Goal: Navigation & Orientation: Find specific page/section

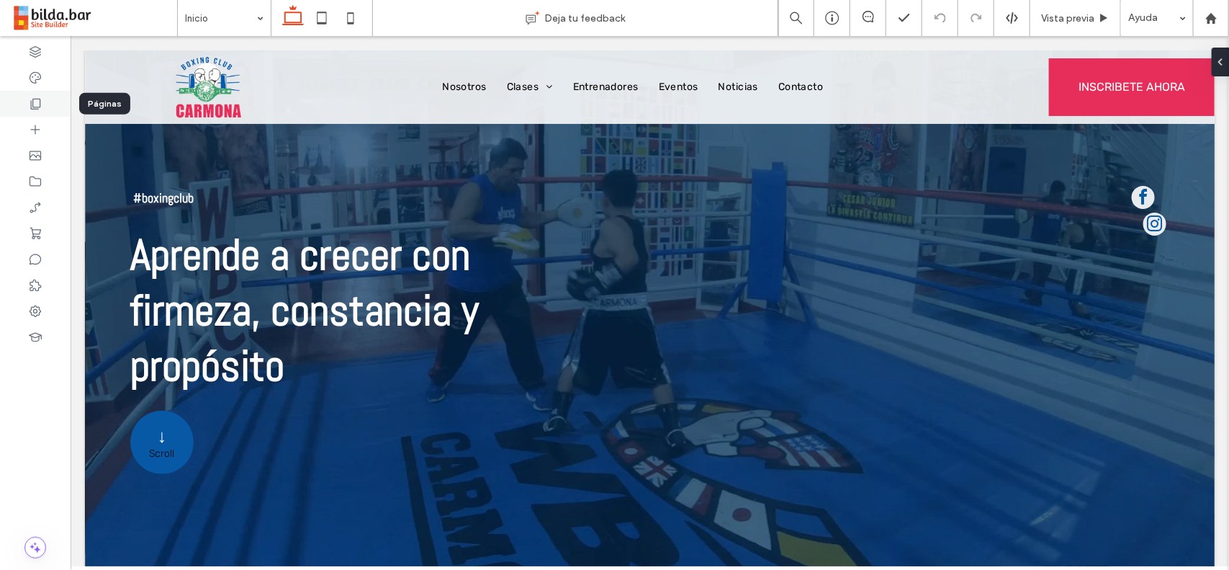
click at [47, 109] on div at bounding box center [35, 104] width 71 height 26
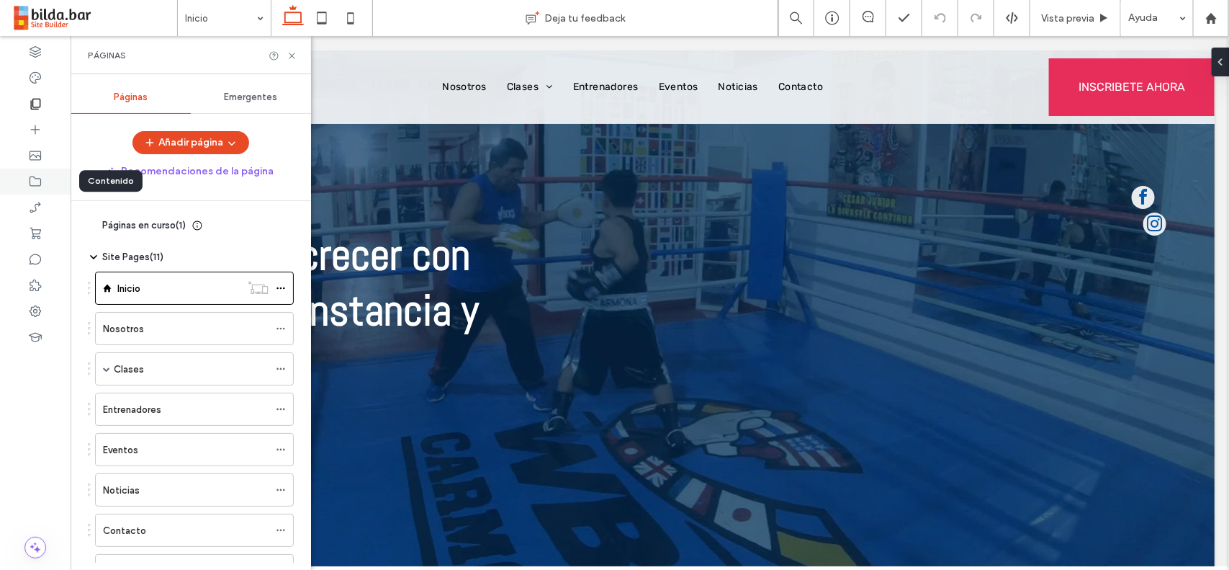
click at [50, 185] on div at bounding box center [35, 181] width 71 height 26
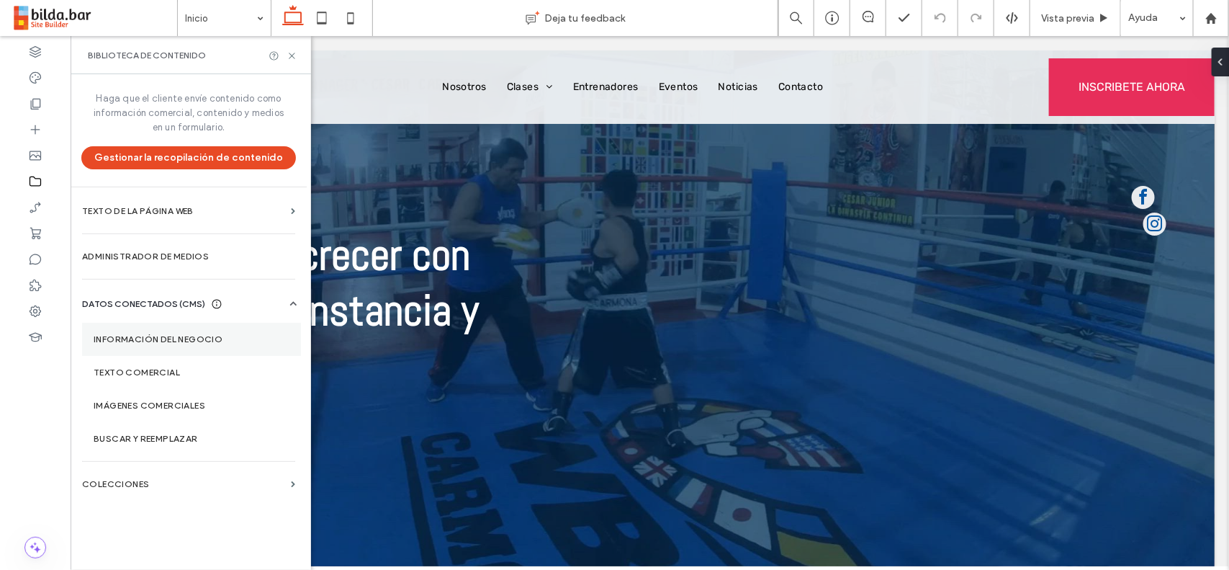
click at [222, 343] on label "Información del negocio" at bounding box center [192, 339] width 196 height 10
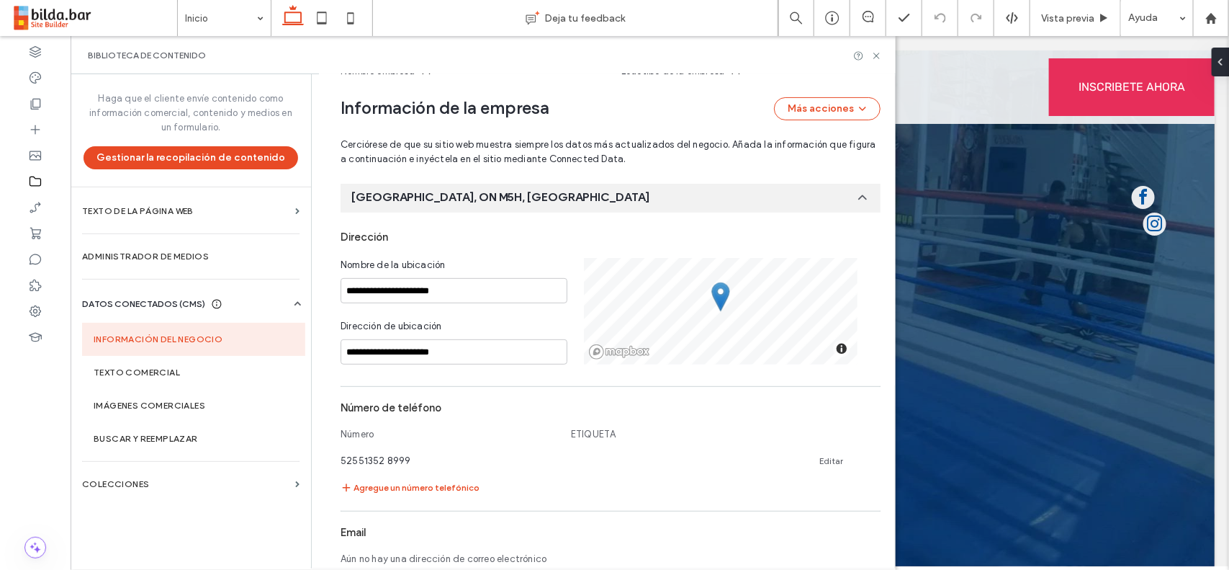
scroll to position [559, 0]
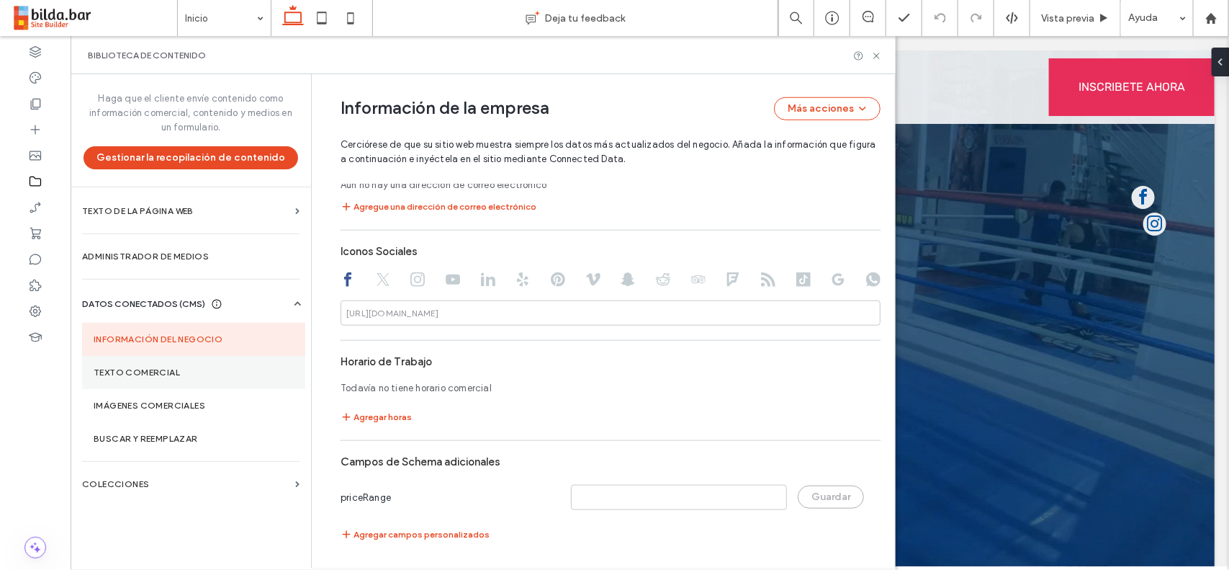
click at [132, 375] on label "Texto comercial" at bounding box center [194, 372] width 200 height 10
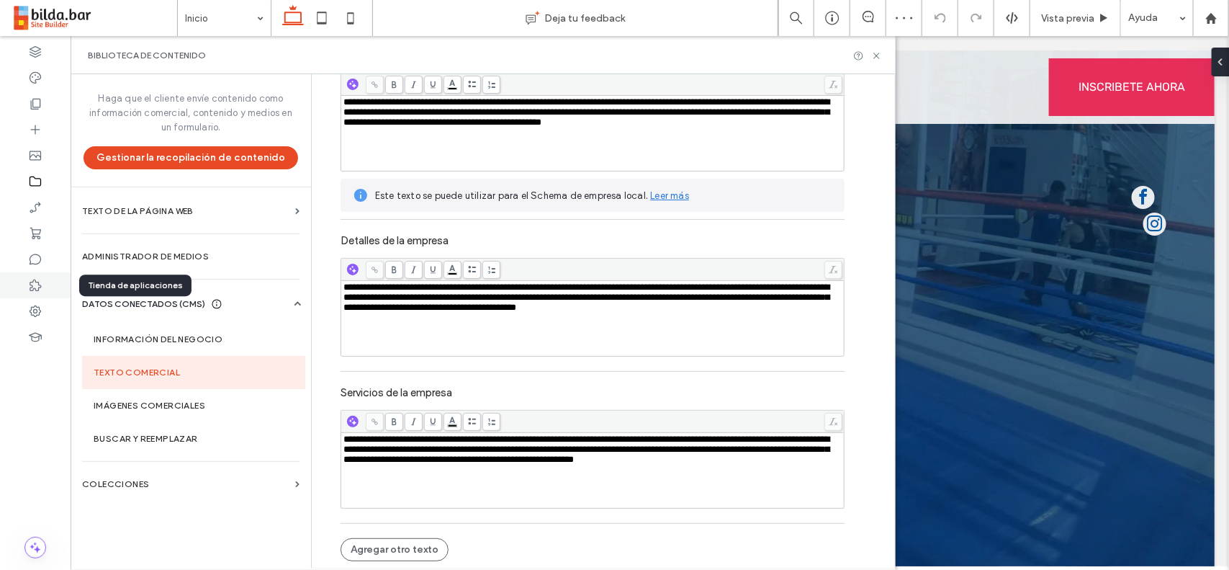
scroll to position [0, 0]
click at [37, 287] on icon at bounding box center [35, 285] width 14 height 14
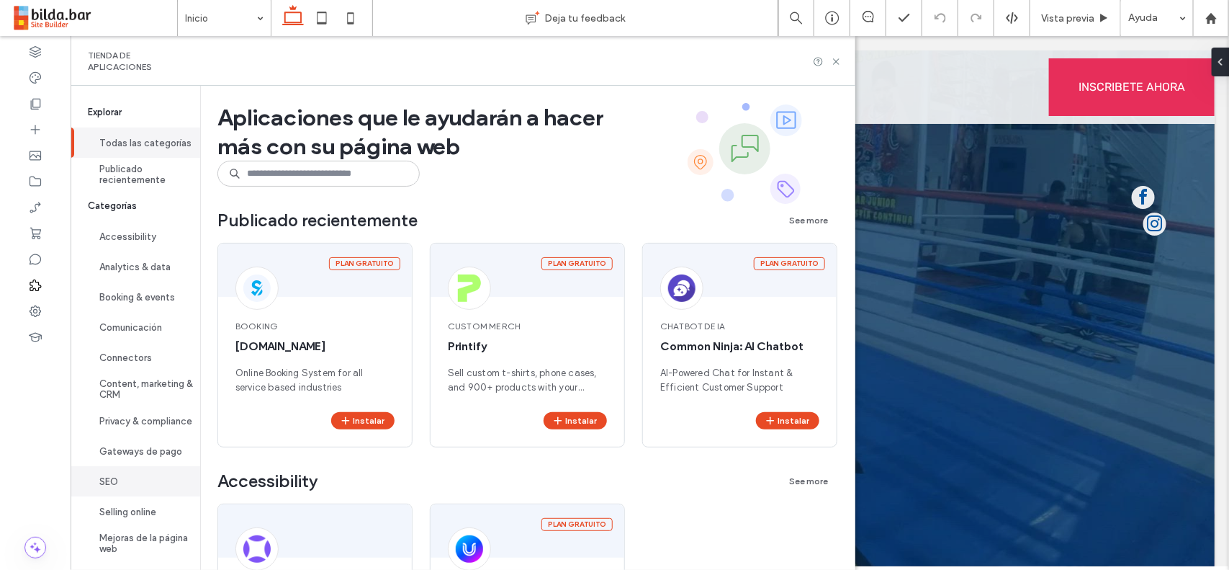
click at [155, 486] on button "SEO" at bounding box center [136, 481] width 130 height 30
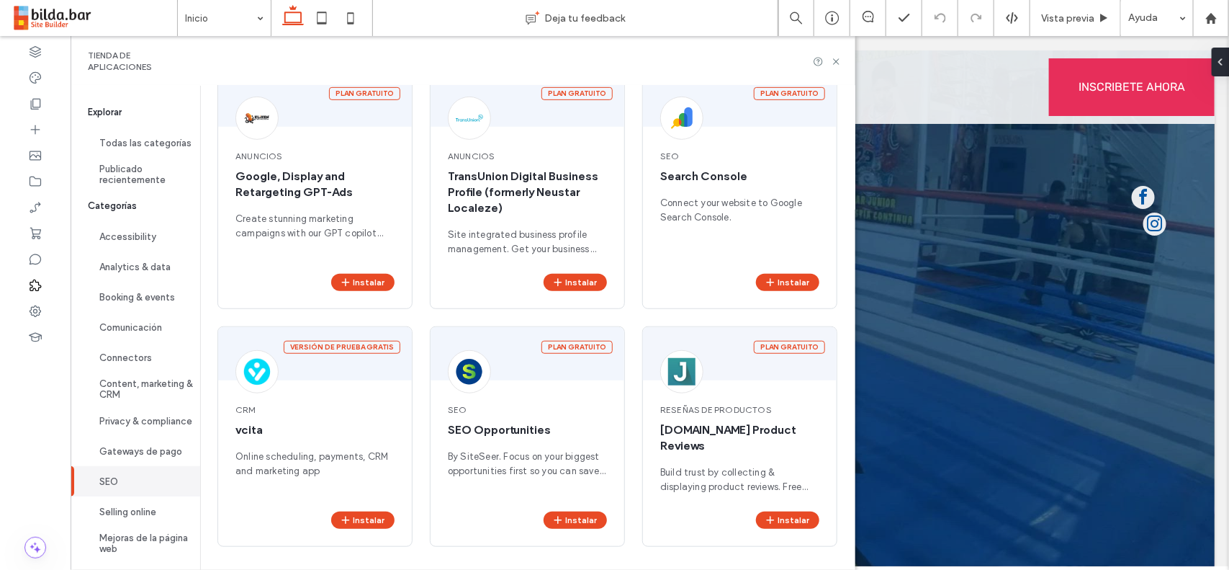
scroll to position [804, 0]
click at [34, 305] on icon at bounding box center [35, 311] width 14 height 14
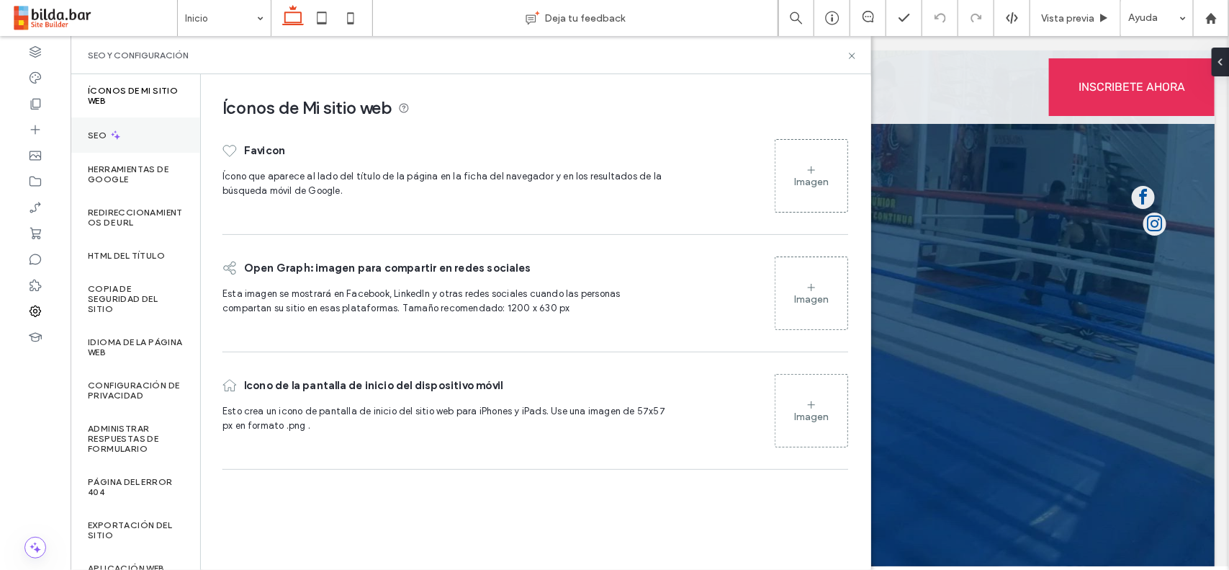
click at [95, 146] on div "SEO" at bounding box center [136, 134] width 130 height 35
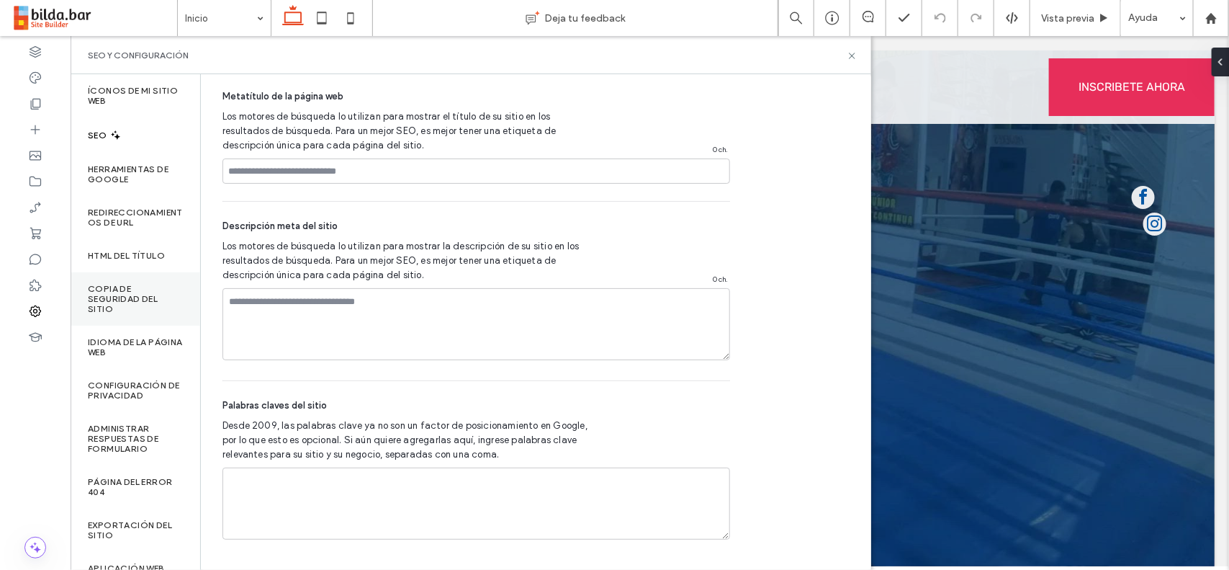
scroll to position [25, 0]
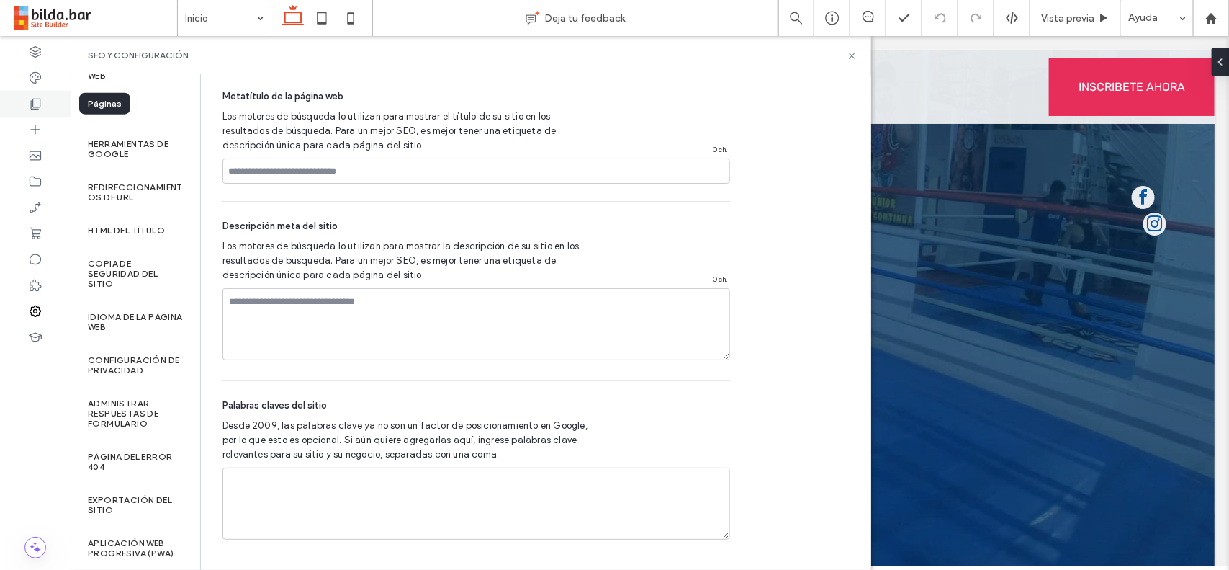
click at [37, 107] on use at bounding box center [36, 104] width 10 height 11
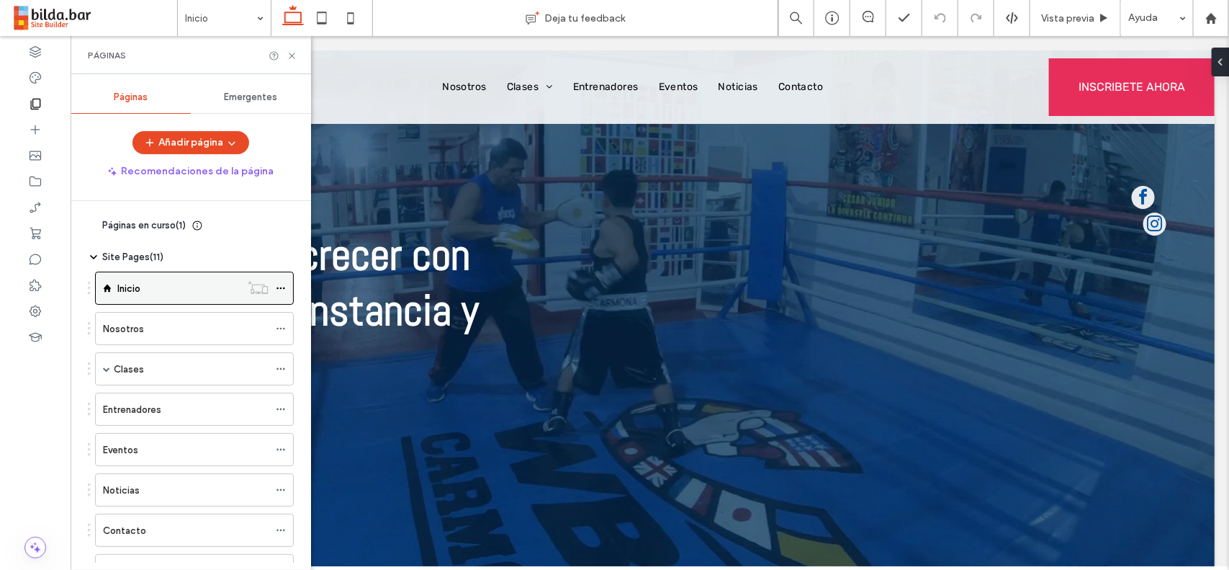
click at [282, 283] on icon at bounding box center [281, 288] width 10 height 10
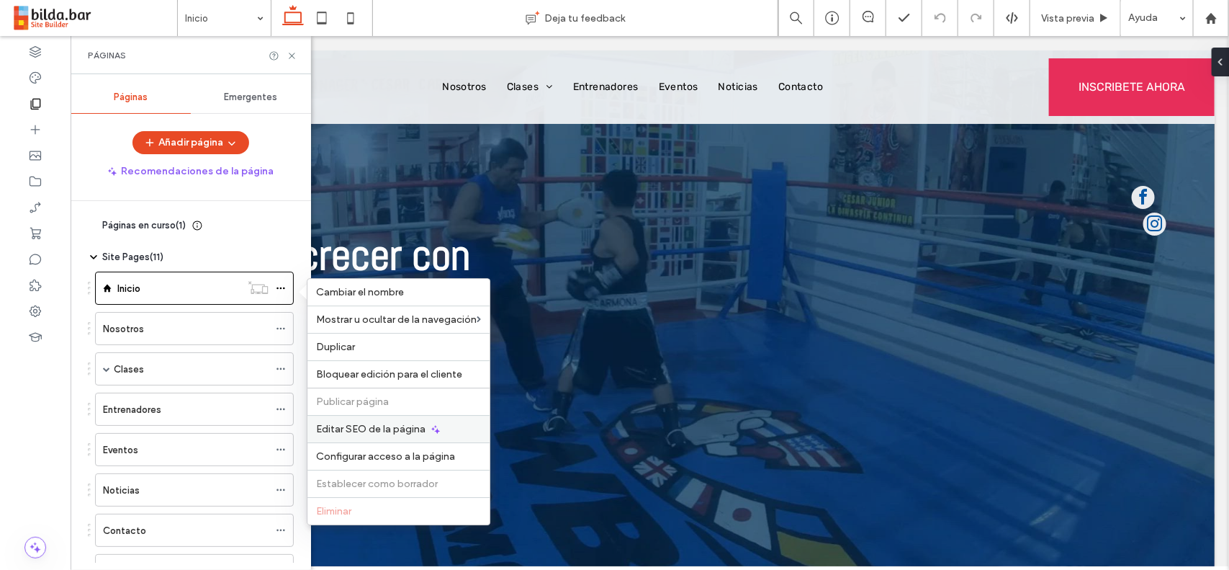
click at [411, 433] on span "Editar SEO de la página" at bounding box center [370, 429] width 109 height 12
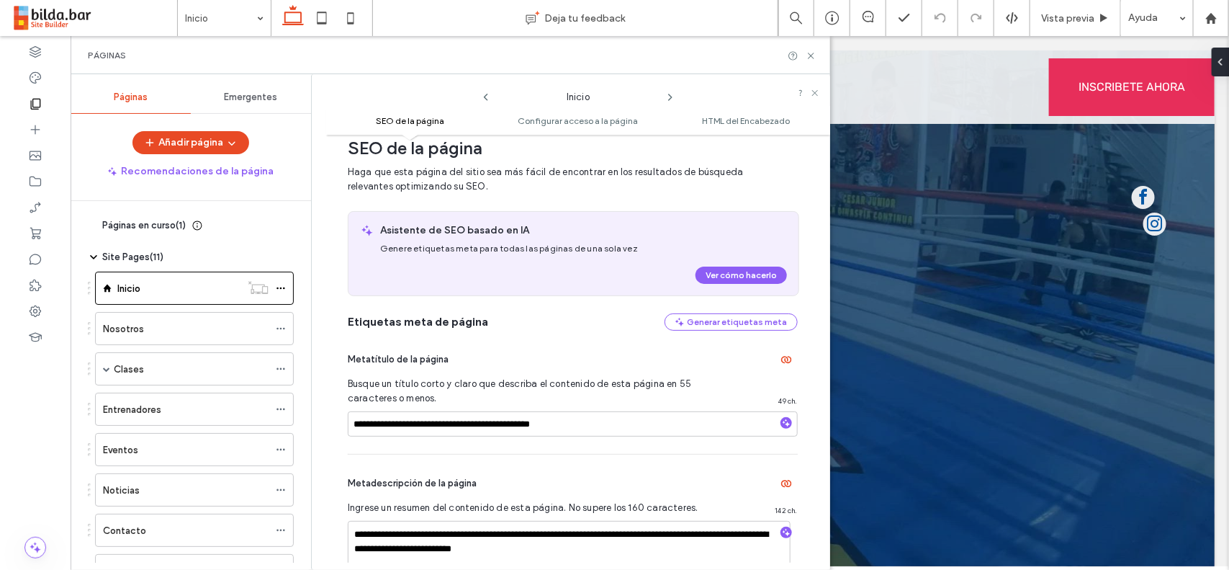
scroll to position [0, 0]
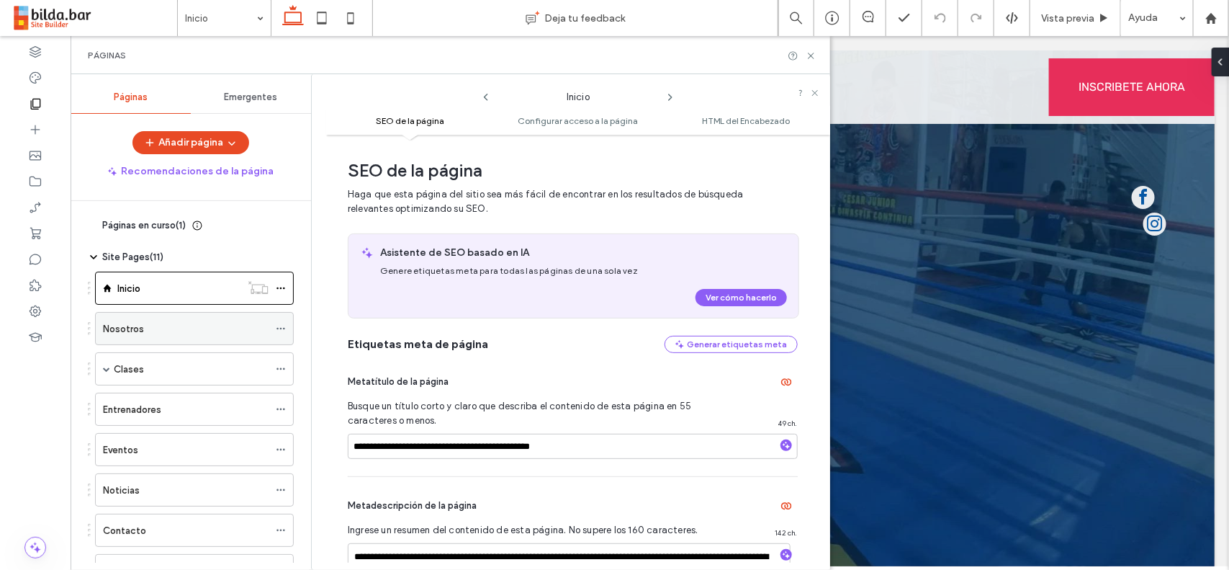
click at [194, 336] on div "Nosotros" at bounding box center [186, 328] width 166 height 15
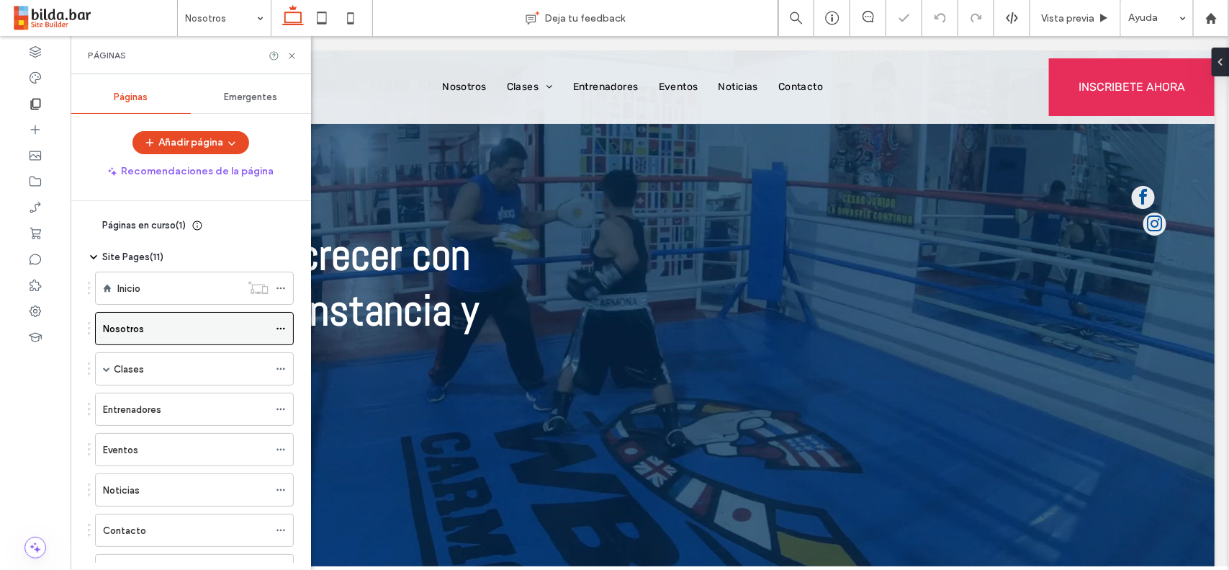
click at [284, 333] on icon at bounding box center [281, 328] width 10 height 10
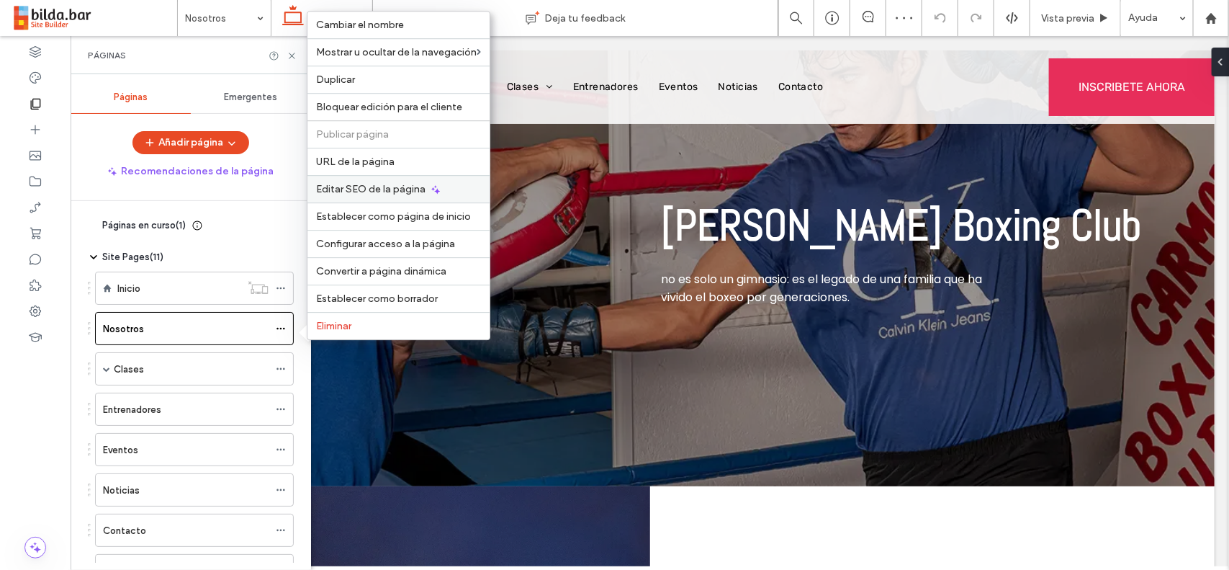
click at [398, 189] on span "Editar SEO de la página" at bounding box center [370, 189] width 109 height 12
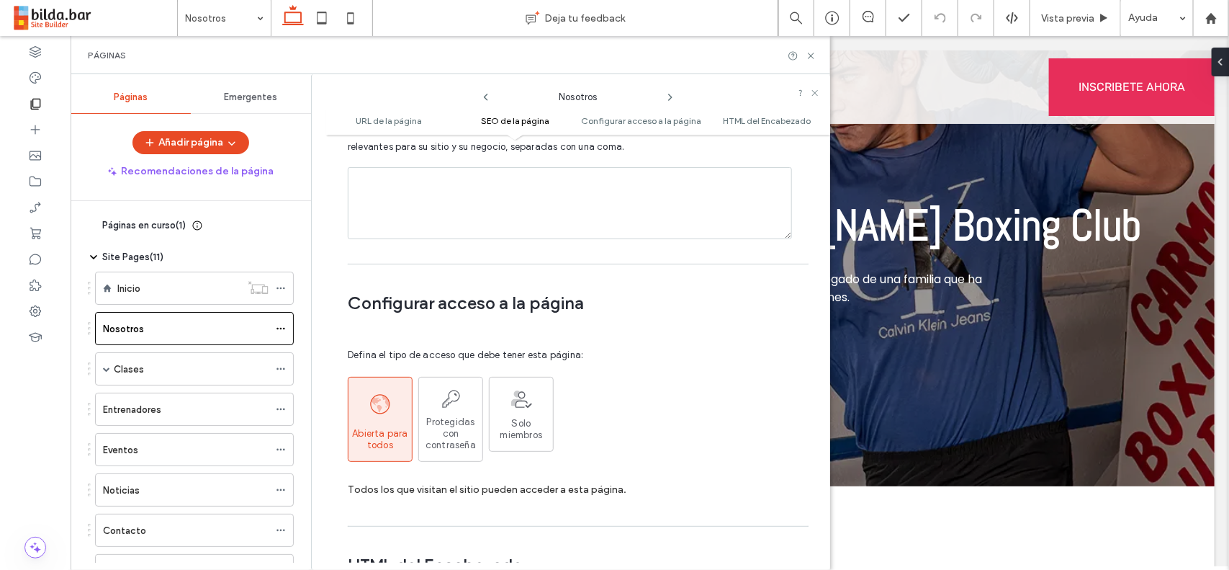
scroll to position [1066, 0]
click at [289, 408] on div at bounding box center [284, 409] width 17 height 22
click at [286, 408] on icon at bounding box center [281, 409] width 10 height 10
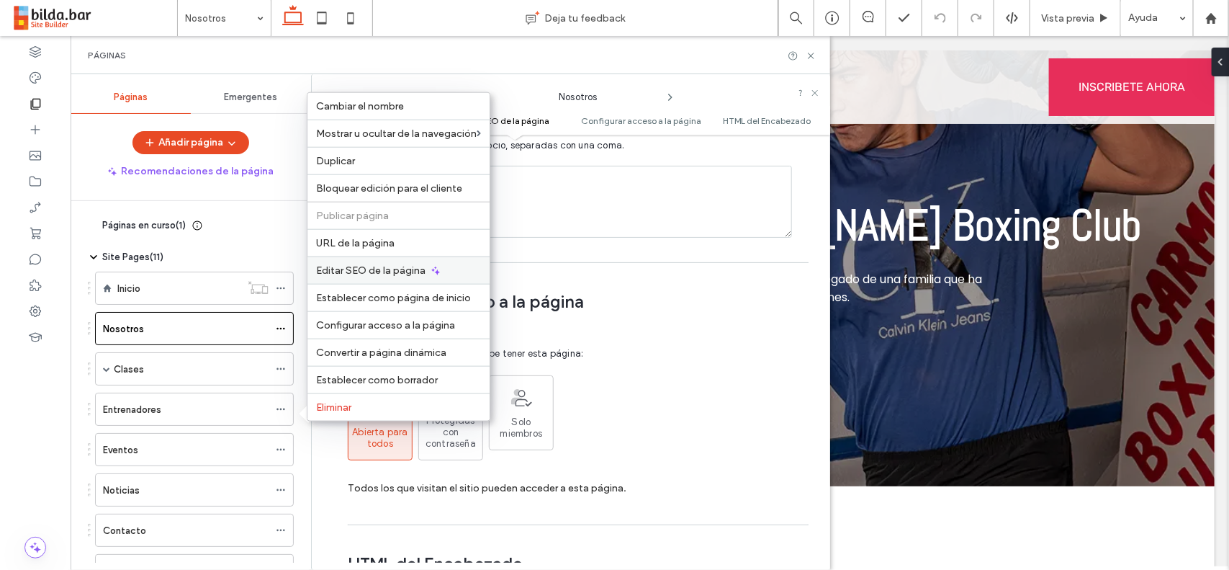
click at [377, 268] on span "Editar SEO de la página" at bounding box center [370, 270] width 109 height 12
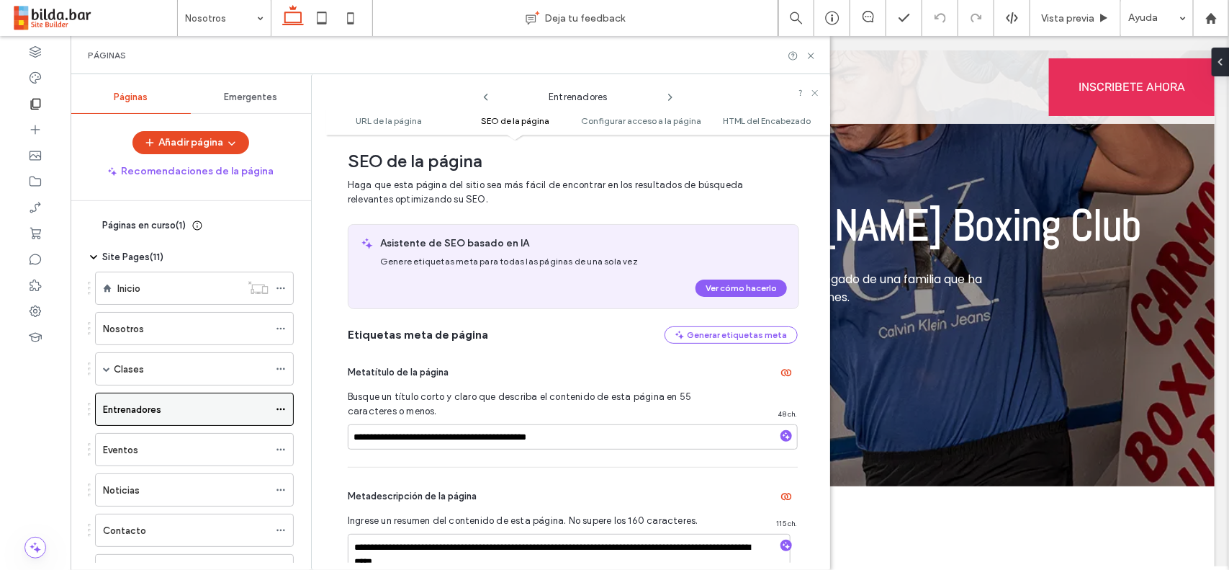
scroll to position [63, 0]
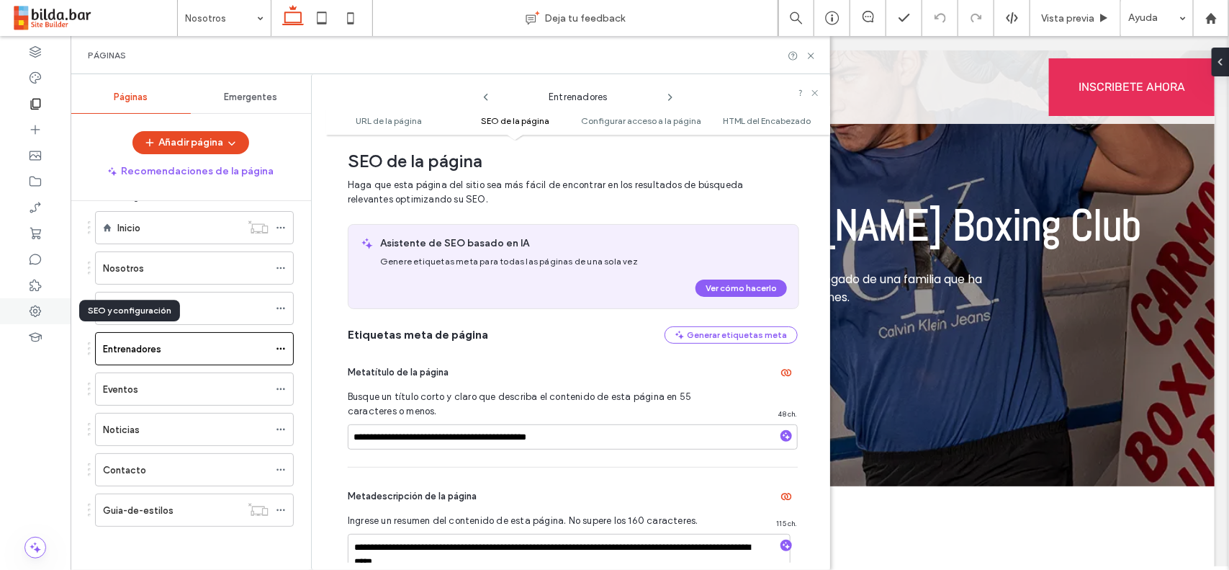
click at [45, 310] on div at bounding box center [35, 311] width 71 height 26
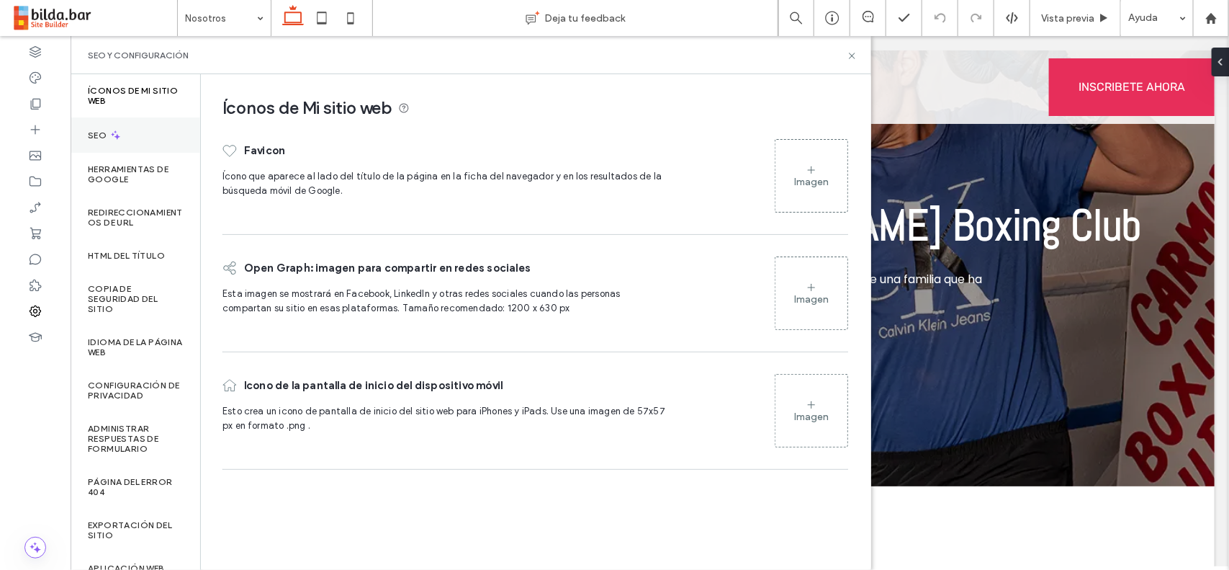
click at [138, 117] on div "SEO" at bounding box center [136, 134] width 130 height 35
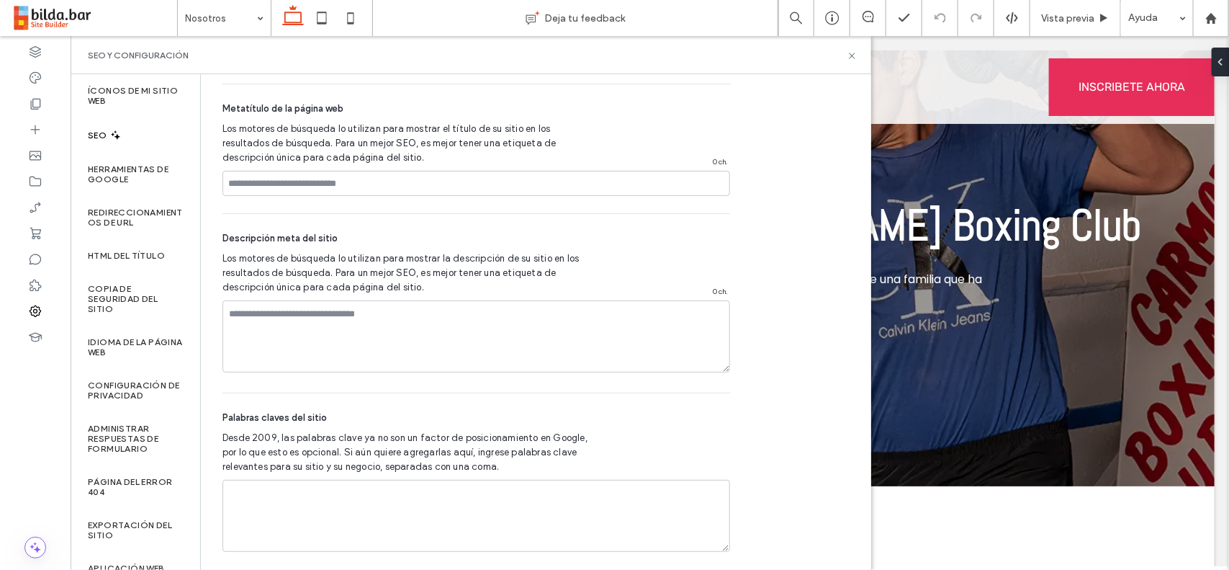
scroll to position [886, 0]
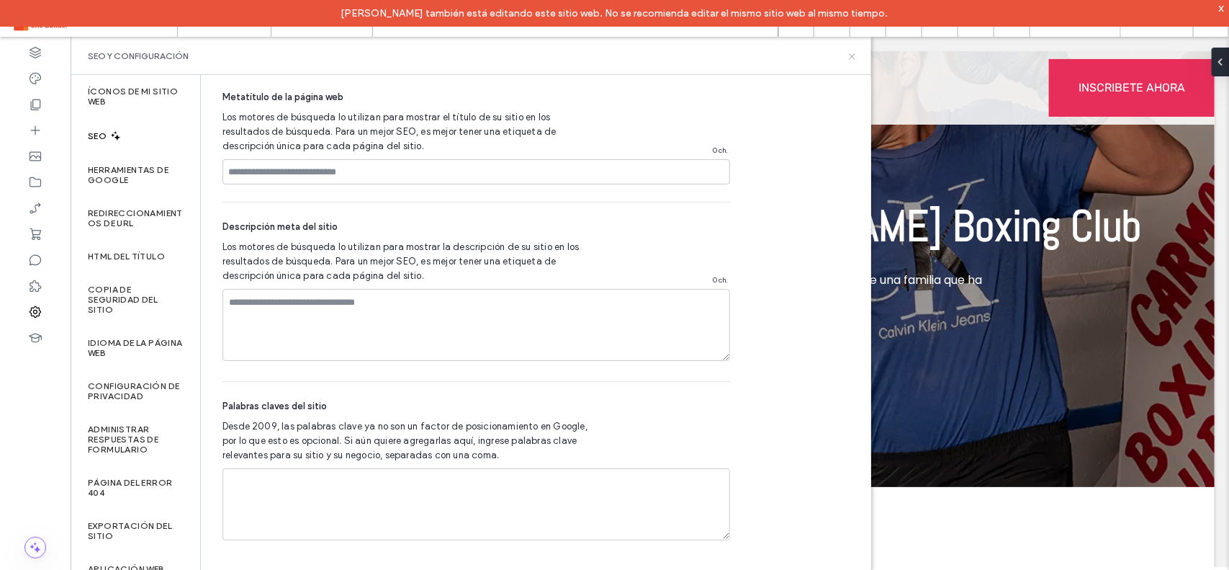
click at [848, 54] on icon at bounding box center [852, 56] width 11 height 11
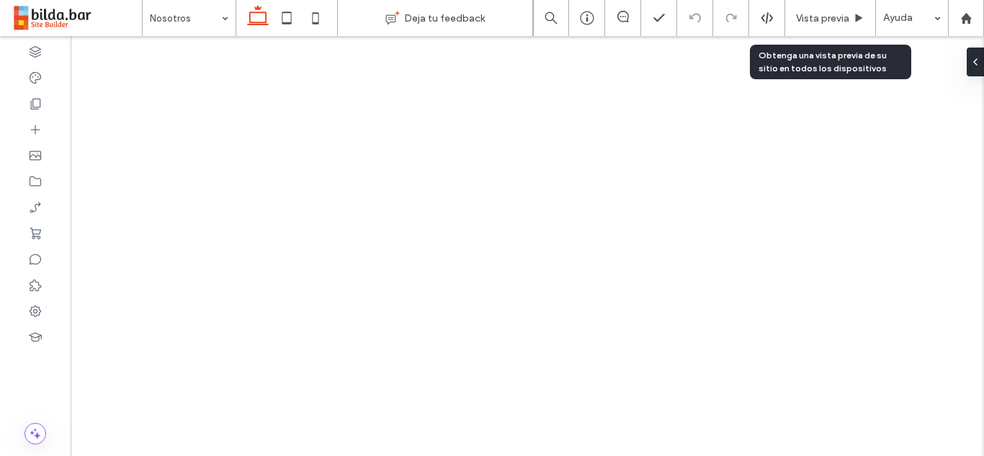
click at [819, 18] on span "Vista previa" at bounding box center [822, 18] width 53 height 12
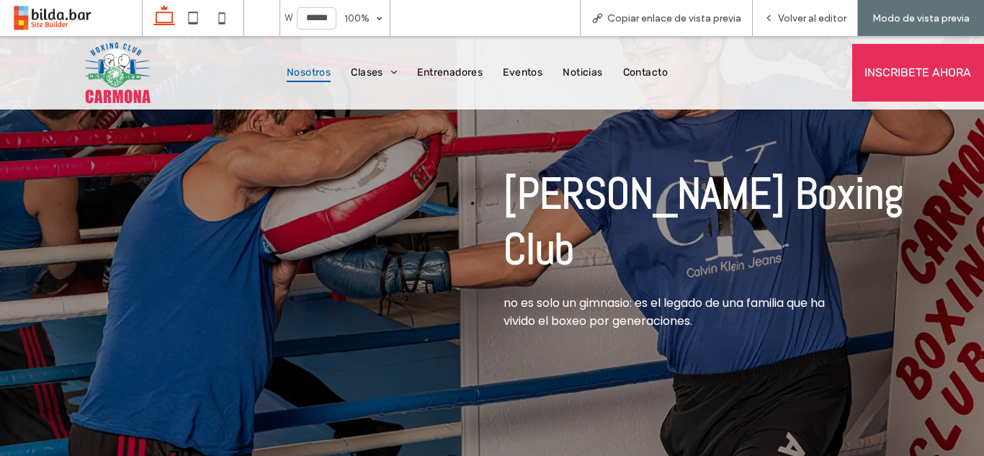
click at [132, 72] on img at bounding box center [117, 72] width 76 height 73
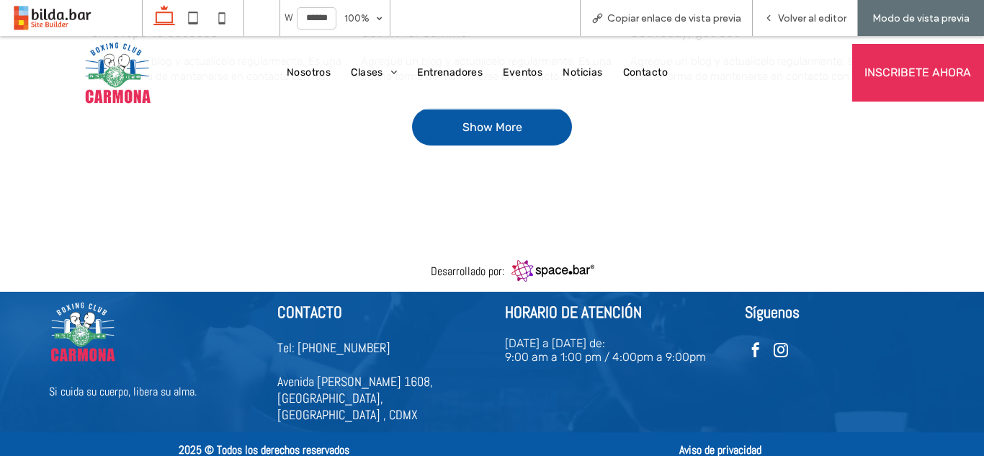
scroll to position [2702, 0]
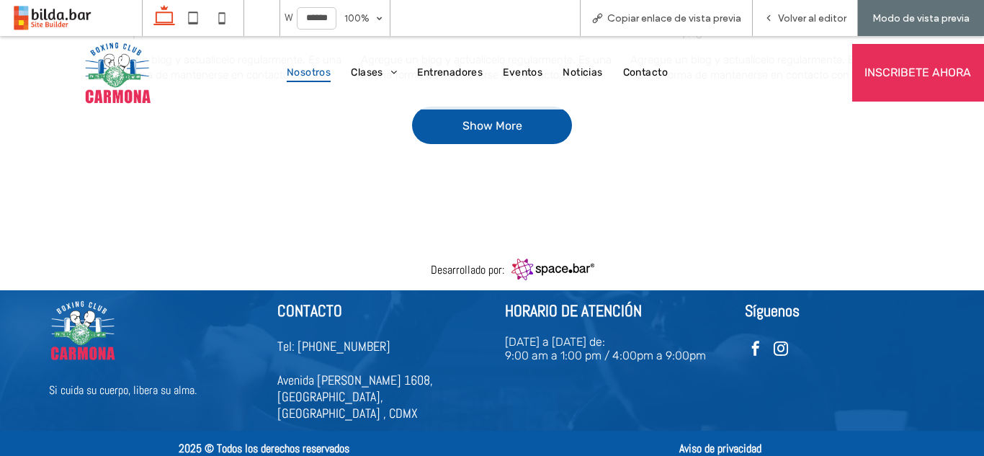
click at [290, 76] on span "Nosotros" at bounding box center [309, 72] width 44 height 19
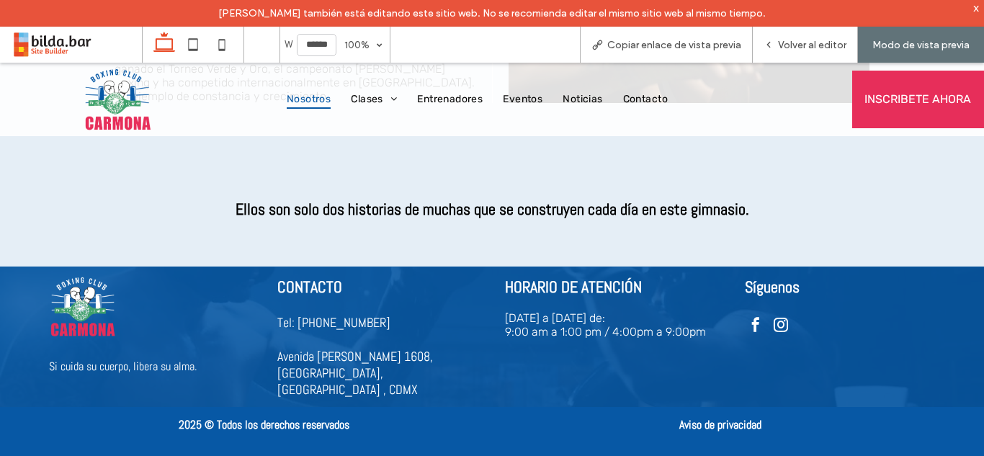
scroll to position [2586, 0]
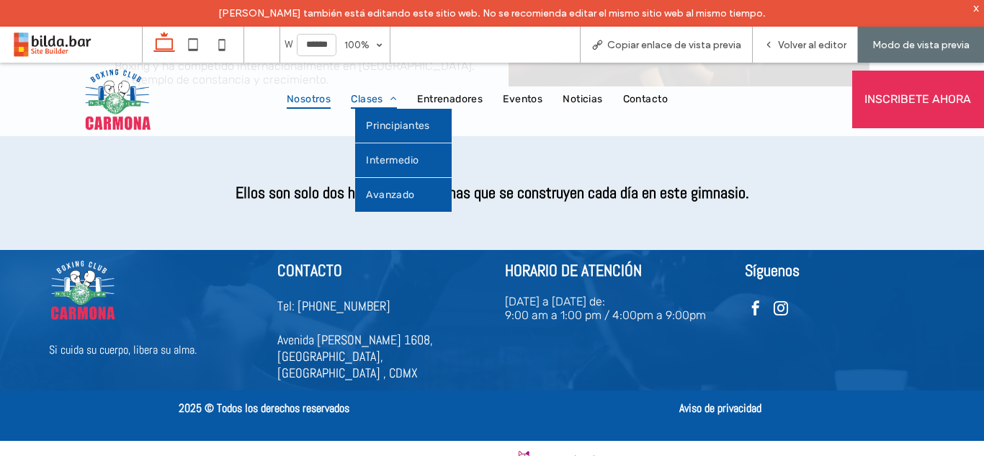
click at [351, 99] on span "Clases" at bounding box center [374, 99] width 46 height 19
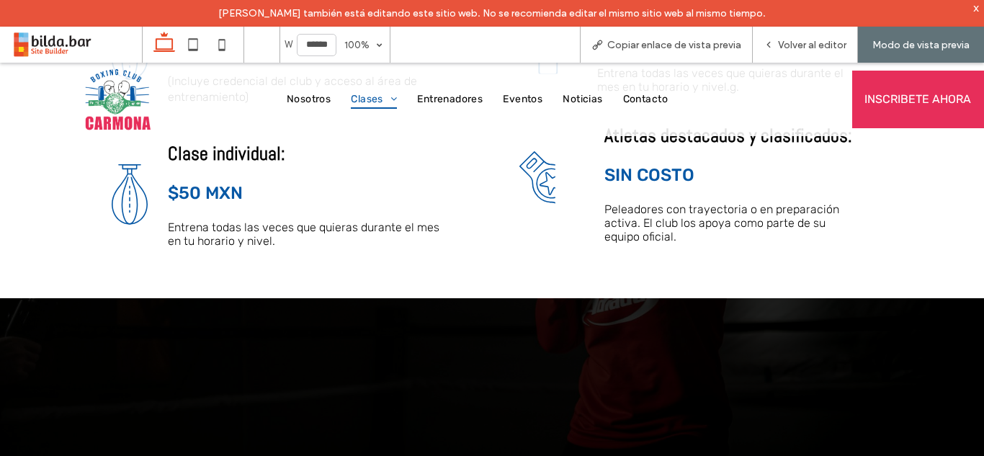
scroll to position [3438, 0]
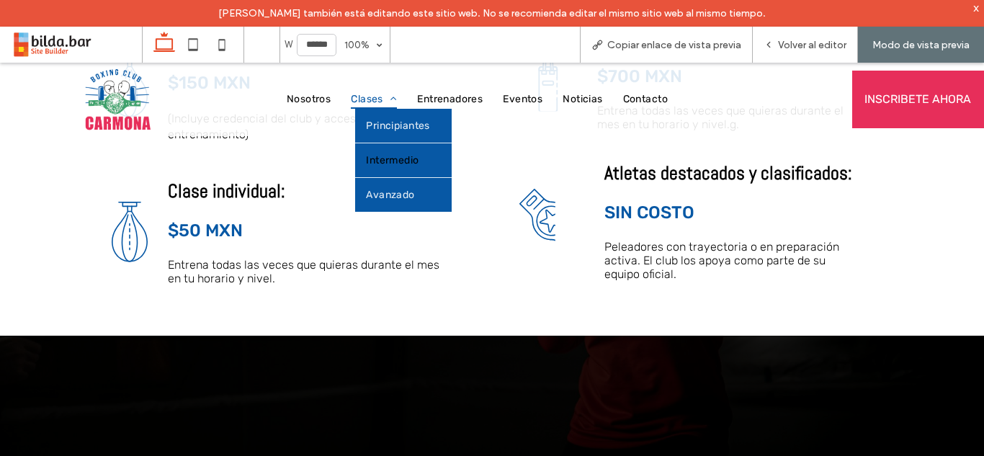
click at [387, 150] on link "Intermedio" at bounding box center [403, 160] width 96 height 34
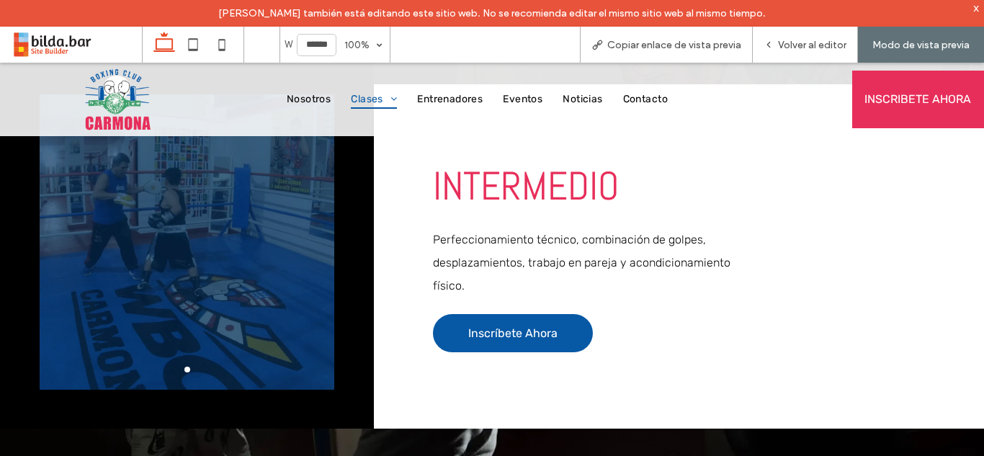
scroll to position [1335, 0]
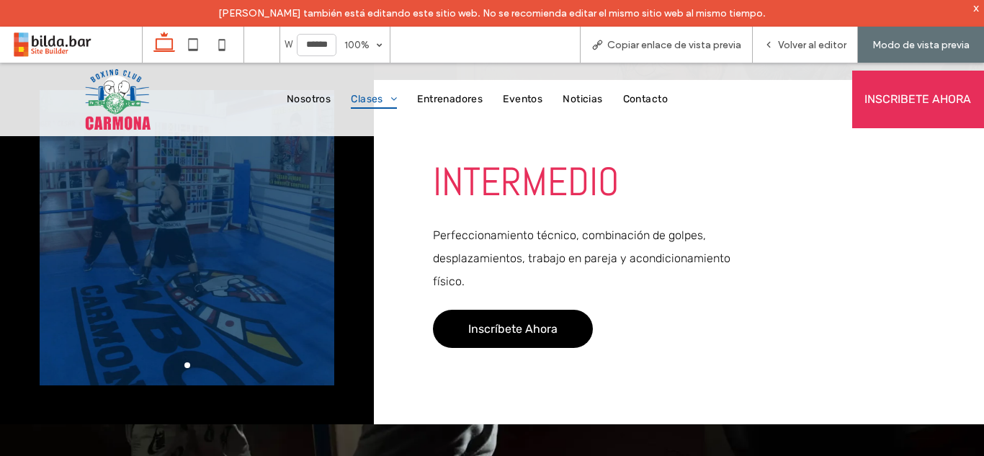
click at [498, 319] on span "Inscríbete Ahora" at bounding box center [512, 329] width 89 height 28
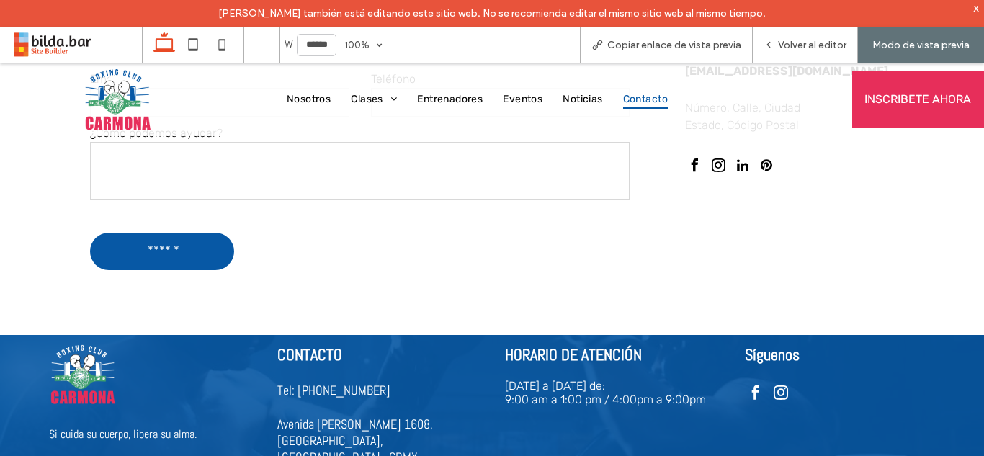
scroll to position [1220, 0]
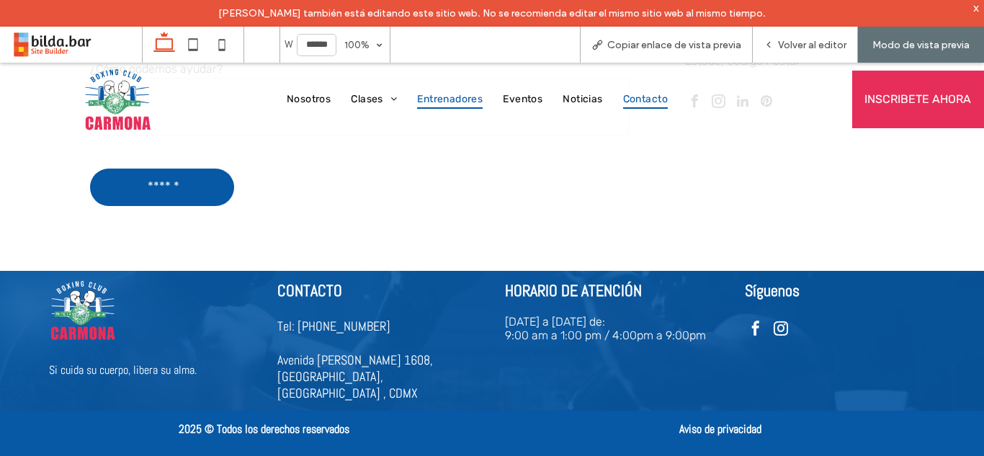
click at [431, 102] on span "Entrenadores" at bounding box center [450, 99] width 66 height 19
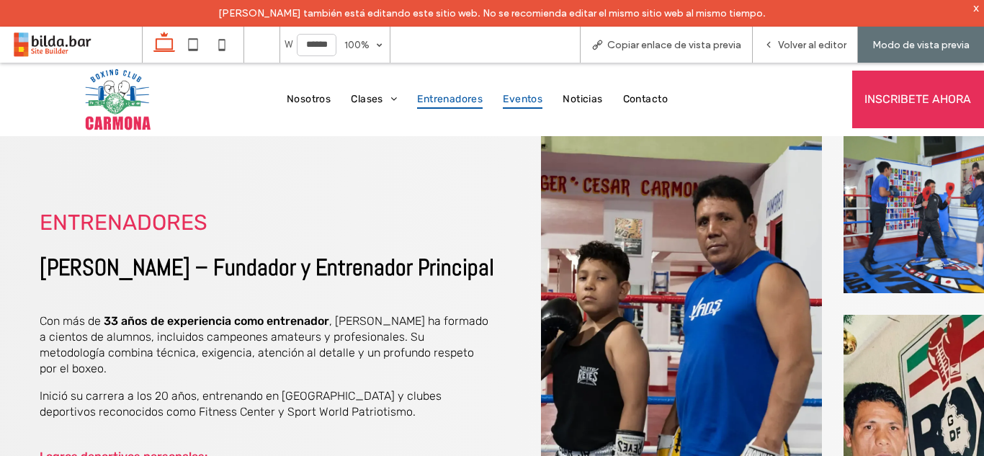
click at [515, 94] on span "Eventos" at bounding box center [523, 99] width 40 height 19
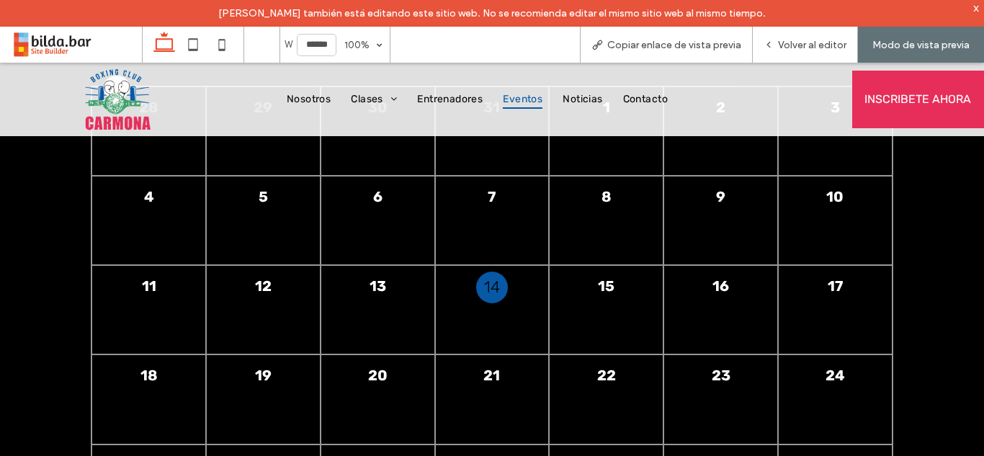
scroll to position [1694, 0]
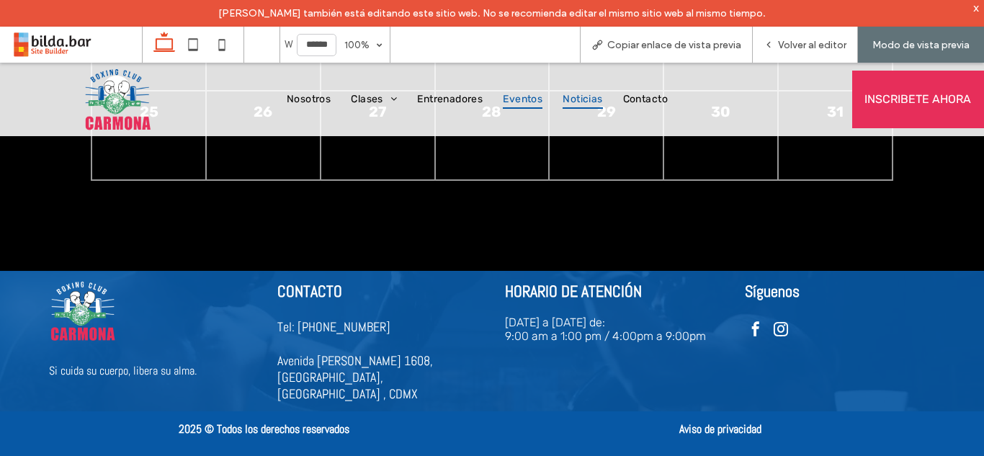
click at [583, 101] on span "Noticias" at bounding box center [582, 99] width 40 height 19
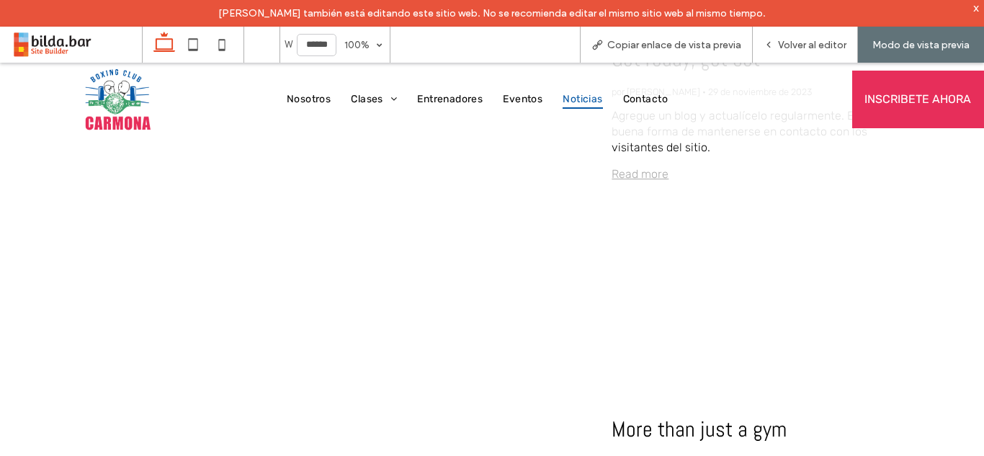
scroll to position [1382, 0]
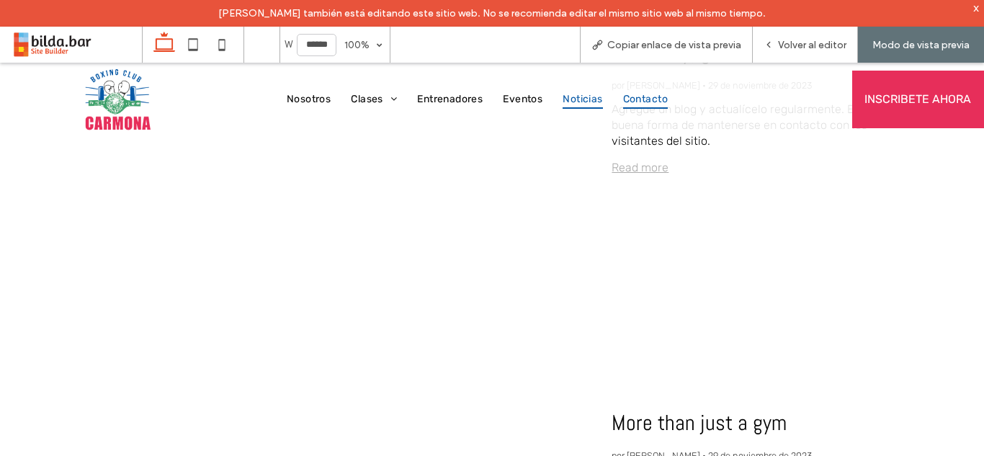
click at [640, 93] on span "Contacto" at bounding box center [645, 99] width 45 height 19
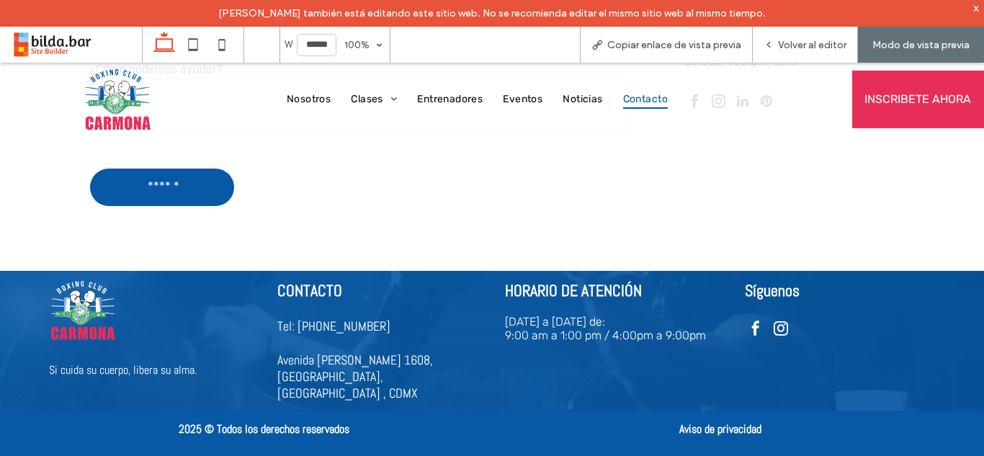
scroll to position [1220, 0]
click at [135, 89] on img at bounding box center [117, 99] width 76 height 73
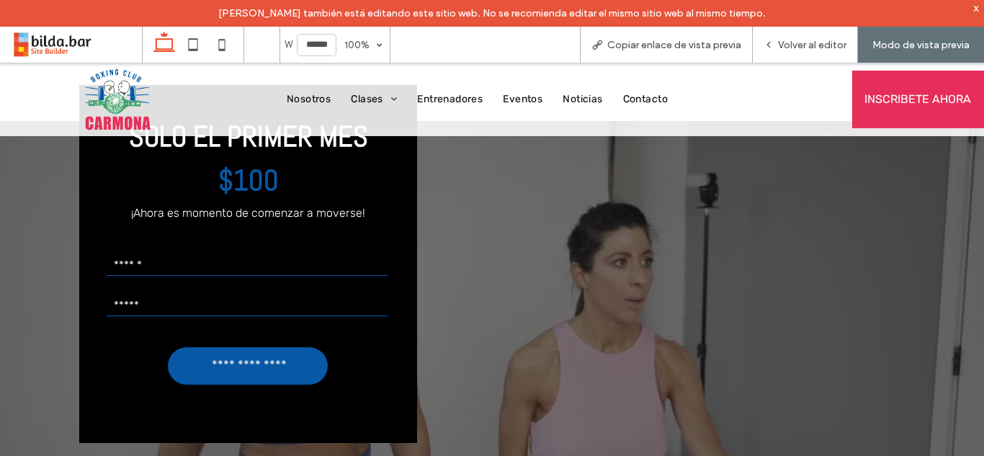
scroll to position [2747, 0]
